Goal: Information Seeking & Learning: Learn about a topic

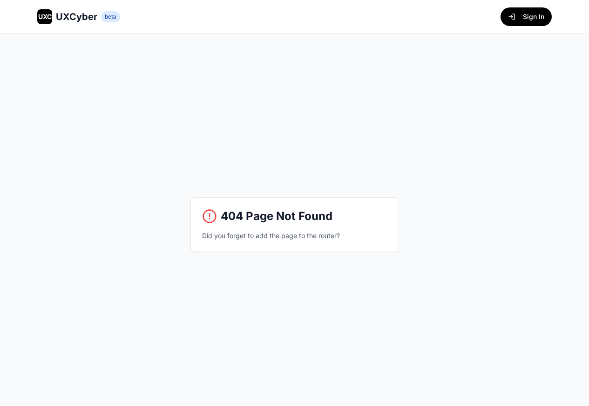
scroll to position [34, 0]
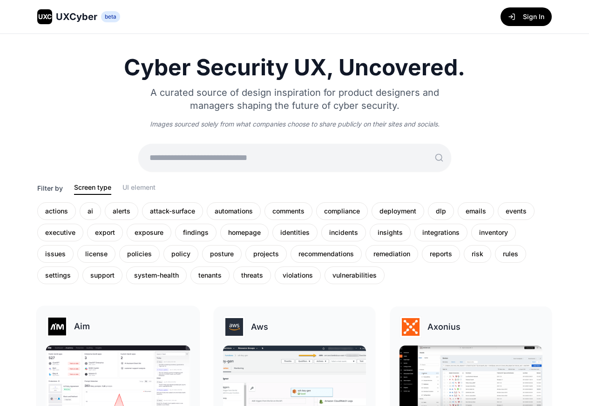
click at [67, 328] on img at bounding box center [56, 326] width 21 height 21
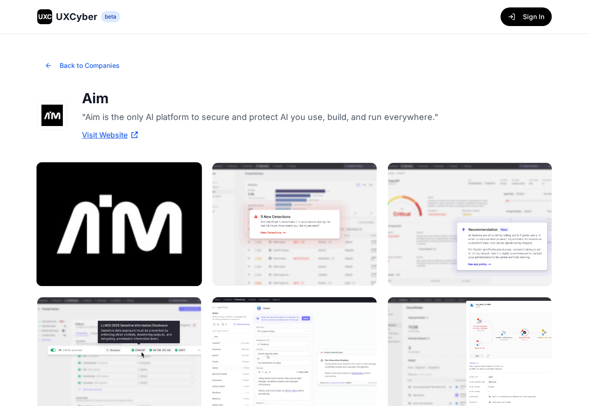
click at [156, 223] on img at bounding box center [119, 224] width 166 height 124
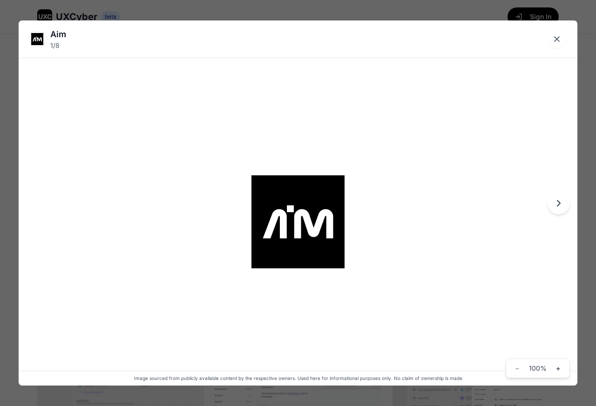
click at [557, 204] on icon "Next image" at bounding box center [558, 203] width 11 height 11
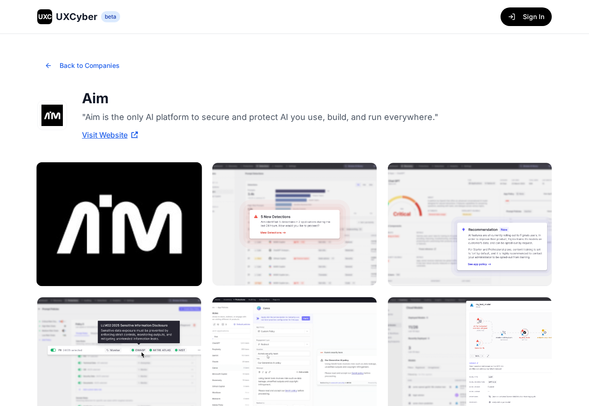
drag, startPoint x: 331, startPoint y: 102, endPoint x: 98, endPoint y: 213, distance: 257.7
click at [114, 217] on img at bounding box center [119, 224] width 166 height 124
